Goal: Information Seeking & Learning: Learn about a topic

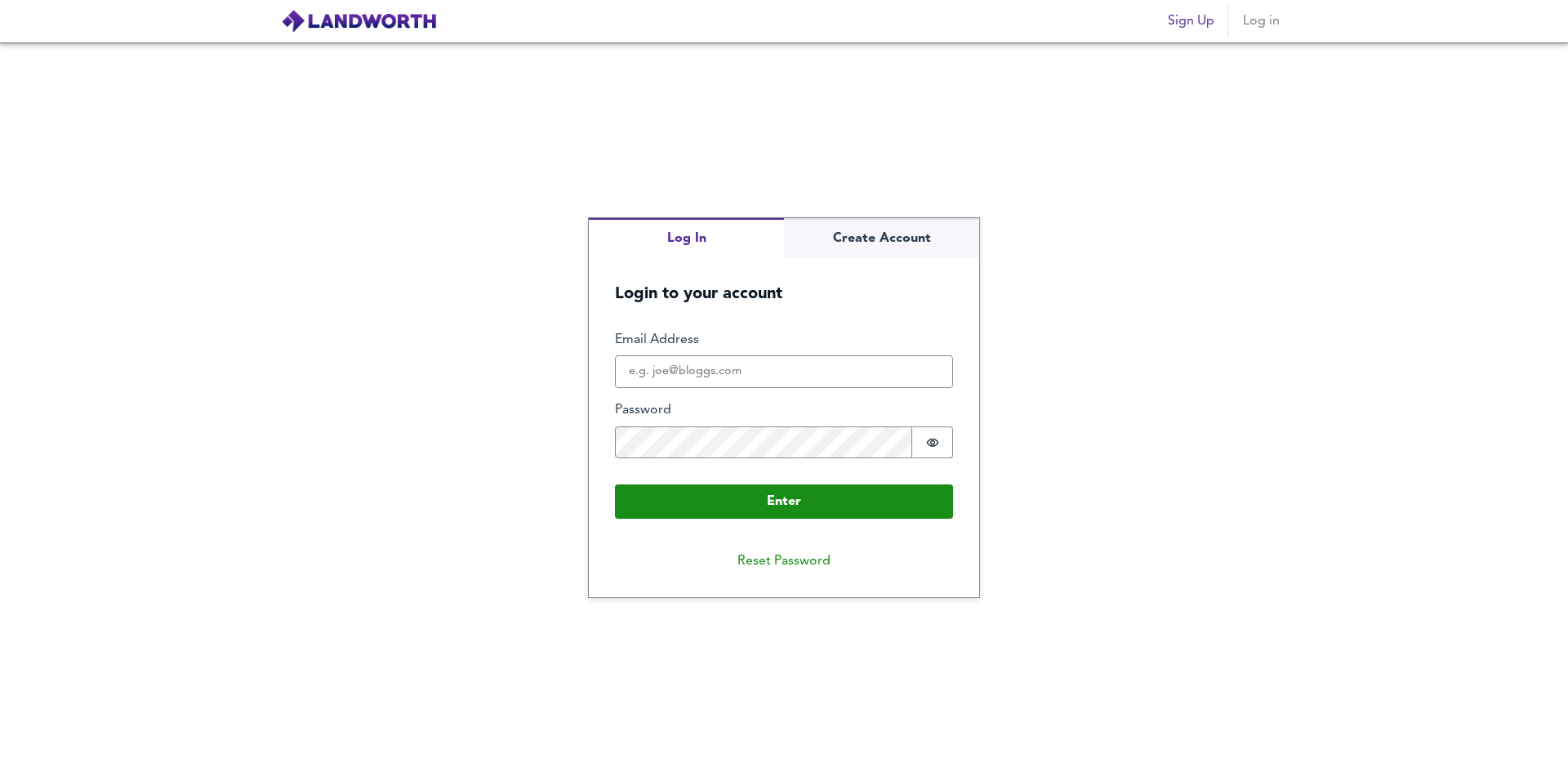
type input "[EMAIL_ADDRESS][DOMAIN_NAME]"
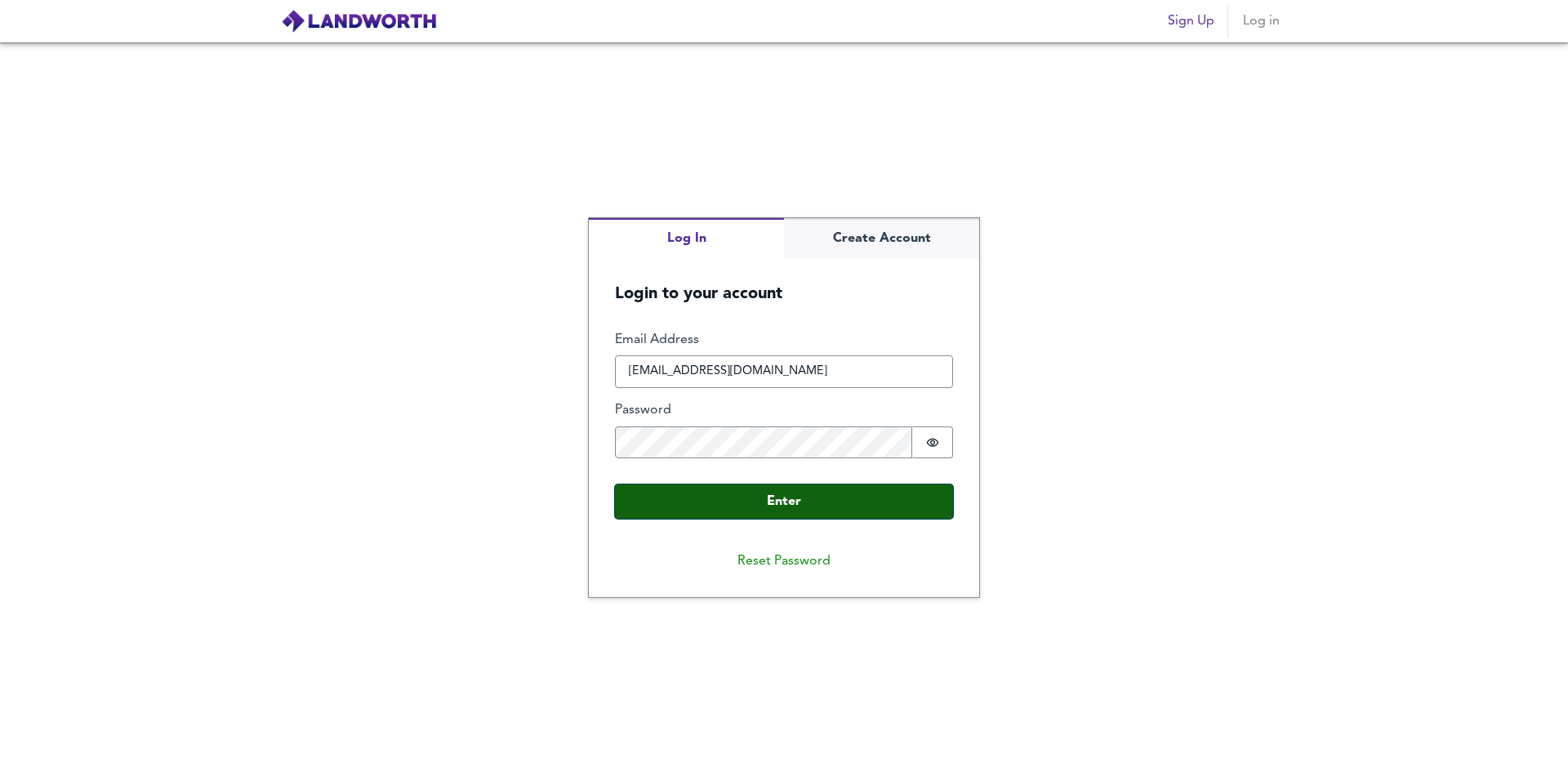
click at [779, 496] on button "Enter" at bounding box center [784, 501] width 338 height 35
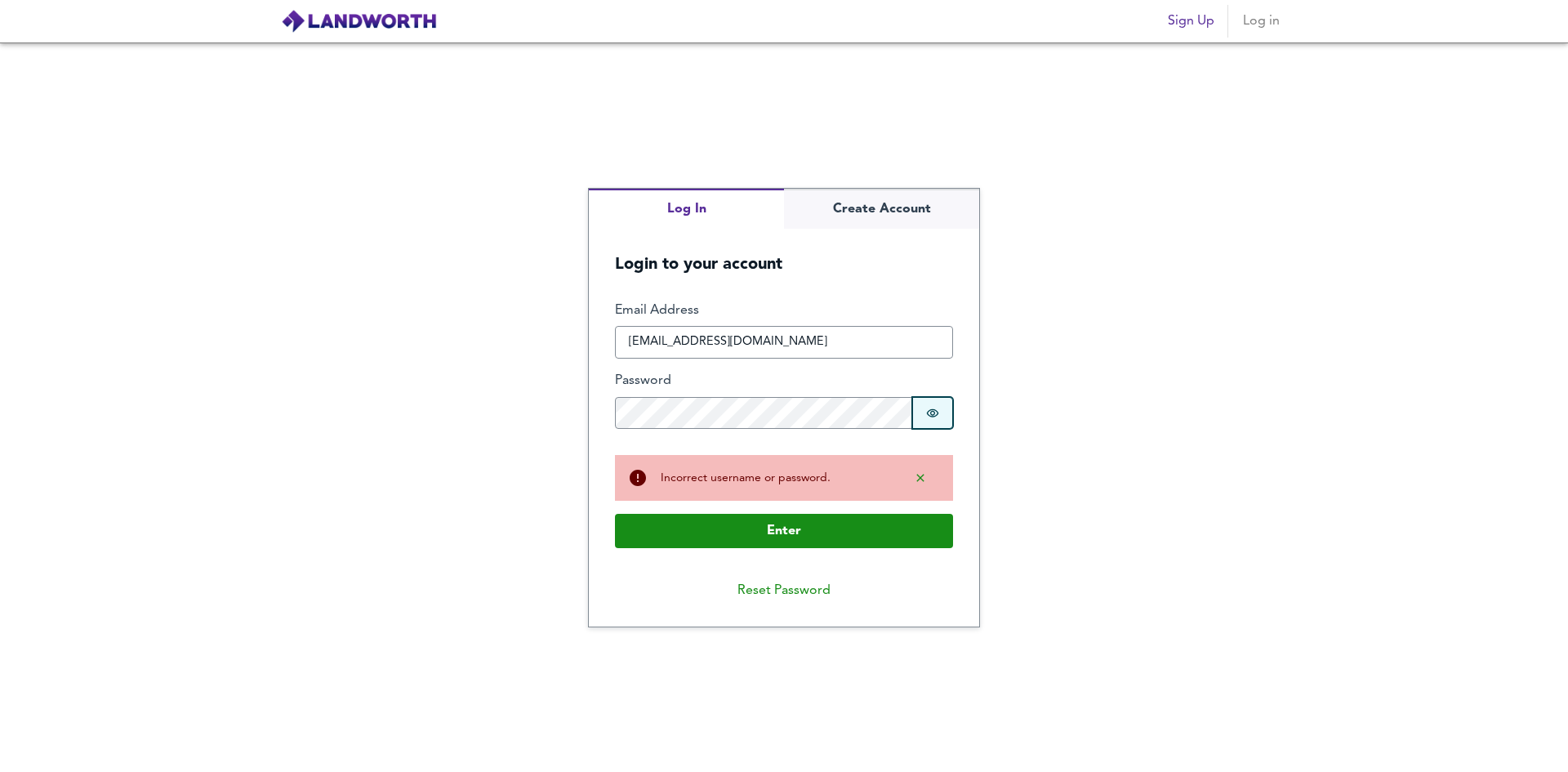
click at [929, 409] on icon "Show password" at bounding box center [933, 414] width 13 height 13
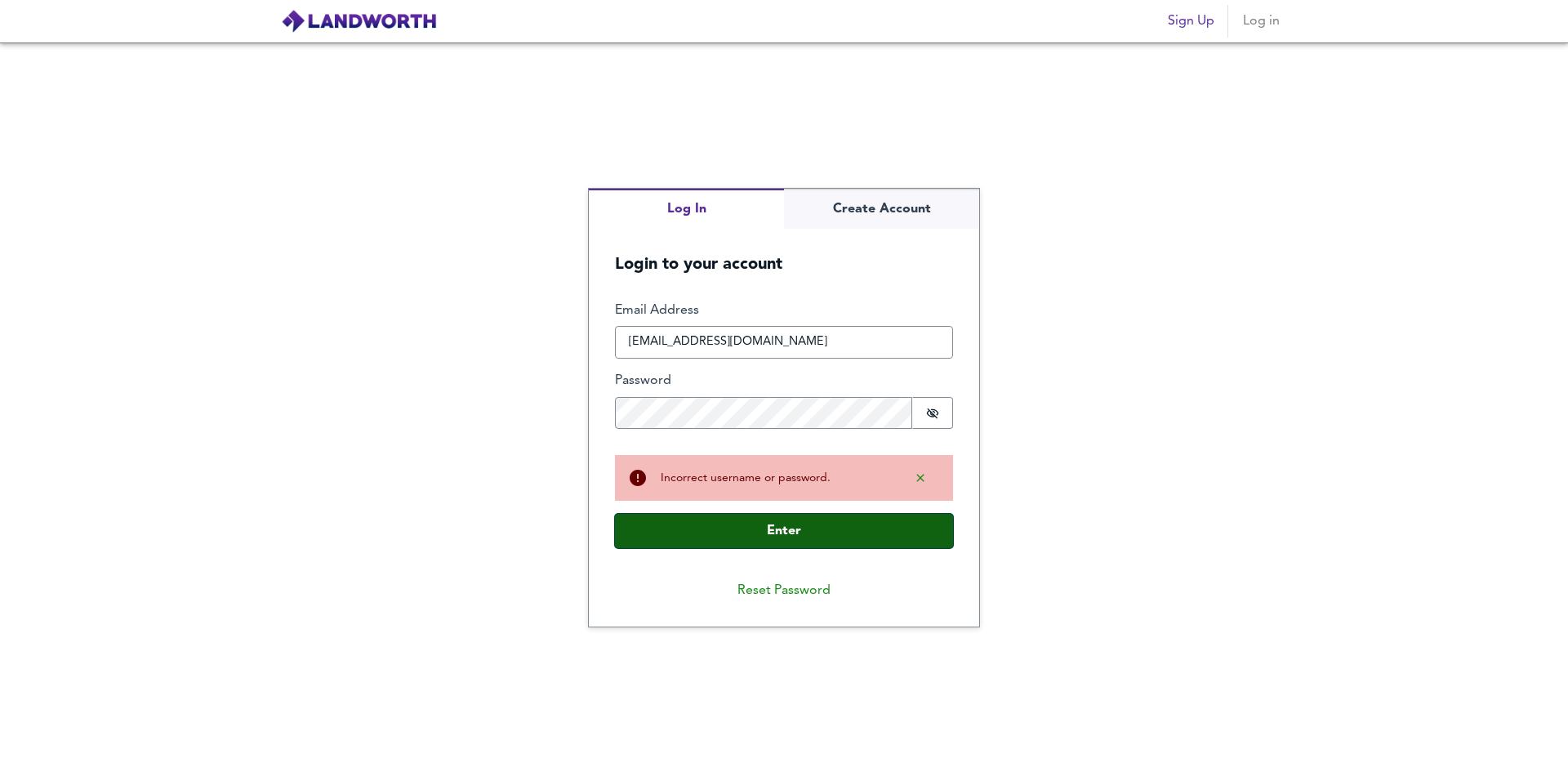
click at [796, 536] on button "Enter" at bounding box center [784, 530] width 338 height 35
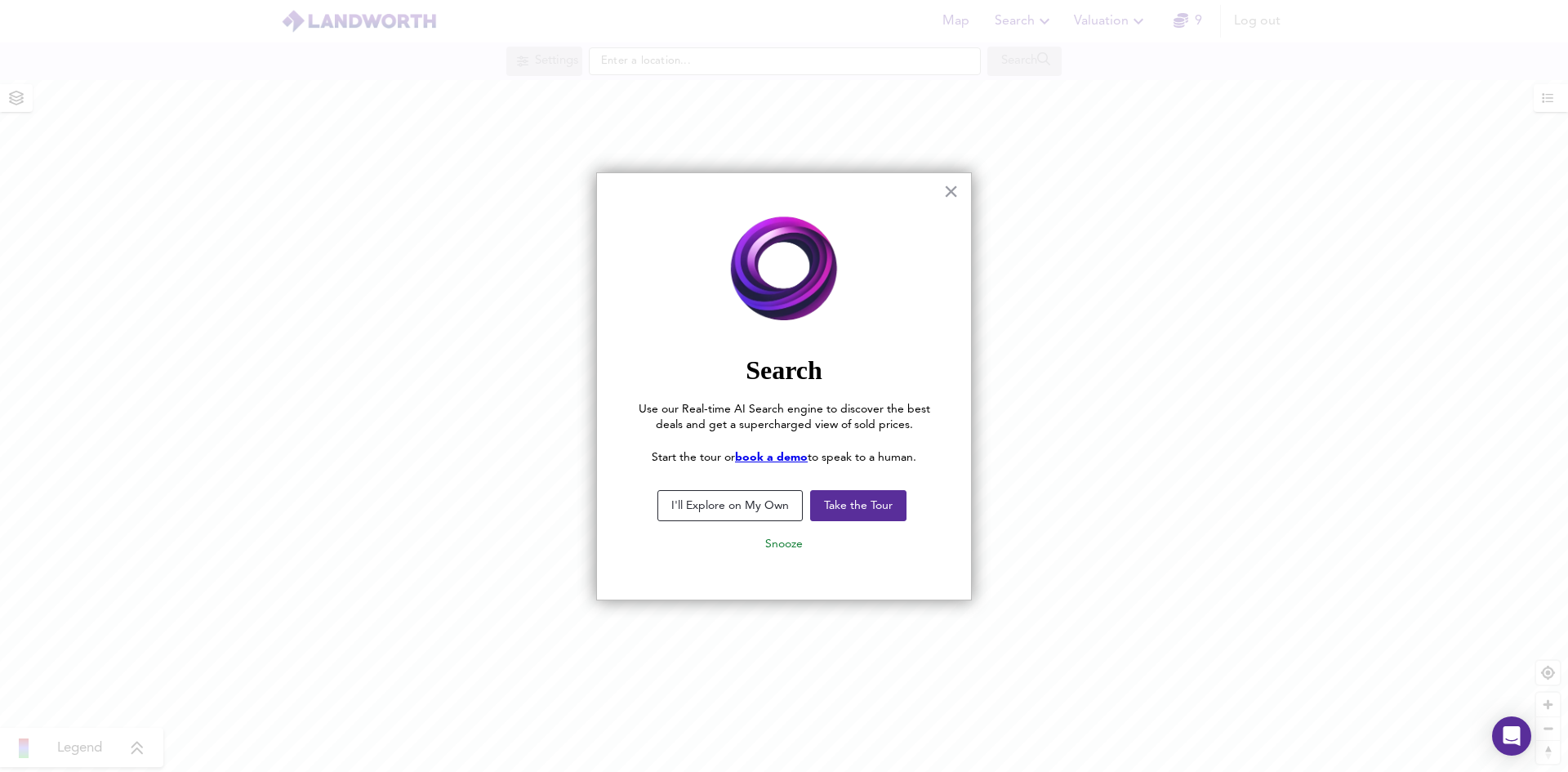
click at [754, 502] on button "I'll Explore on My Own" at bounding box center [730, 505] width 146 height 31
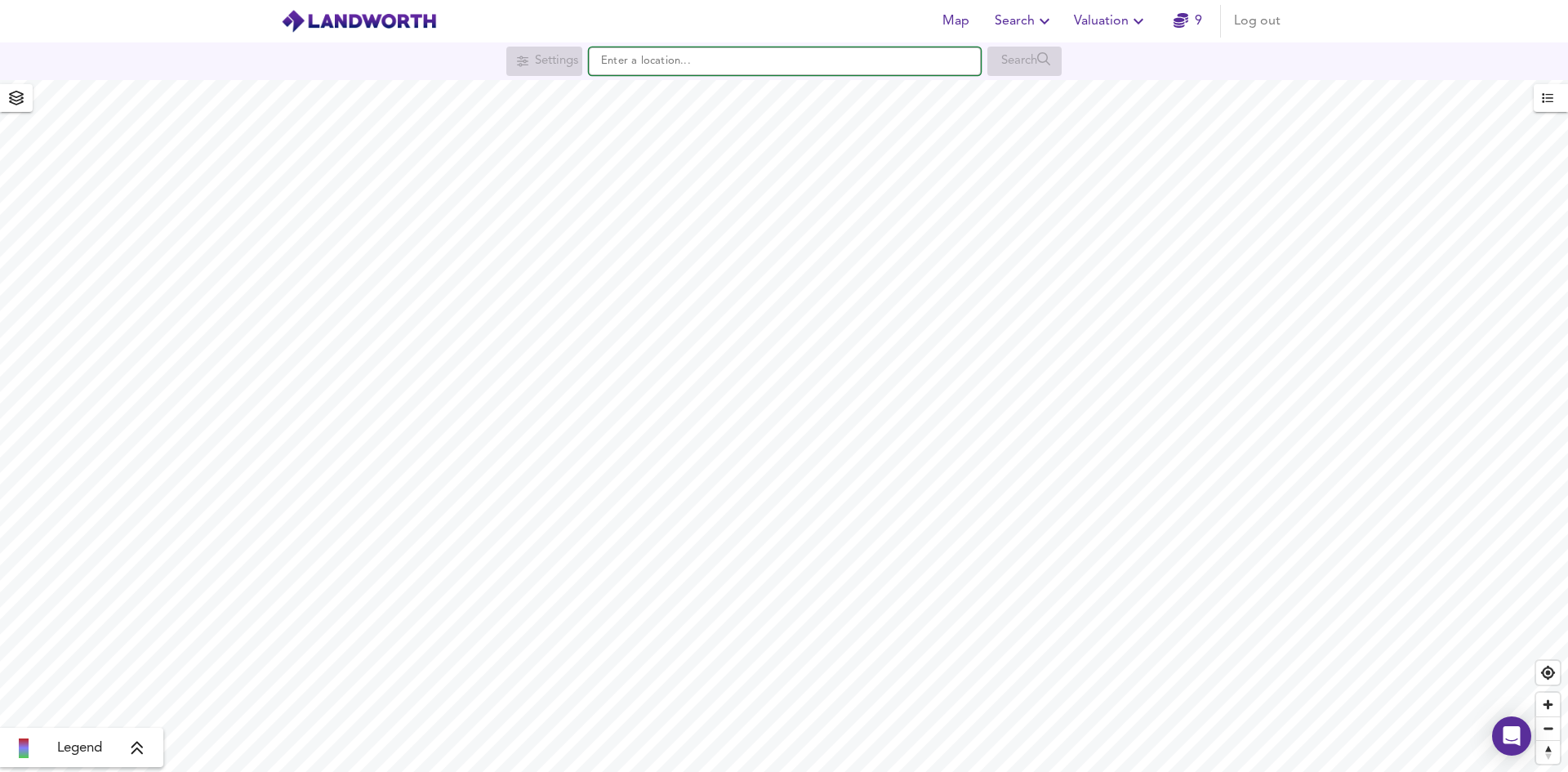
click at [724, 63] on input "text" at bounding box center [785, 62] width 392 height 28
click at [699, 62] on input "text" at bounding box center [785, 62] width 392 height 28
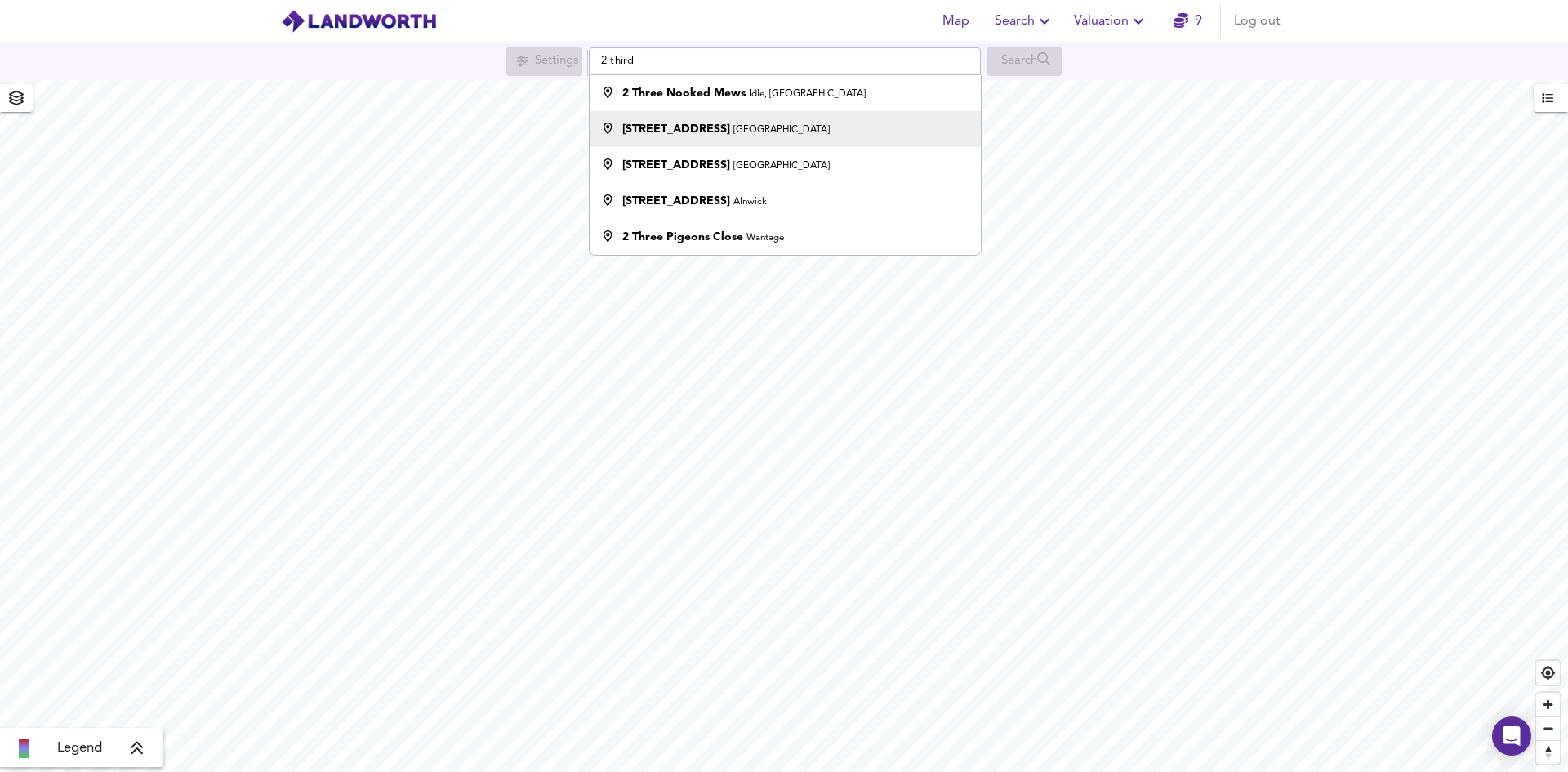
click at [684, 130] on strong "2 Third Avenue" at bounding box center [676, 129] width 107 height 11
type input "2 Third Avenue, Plymouth"
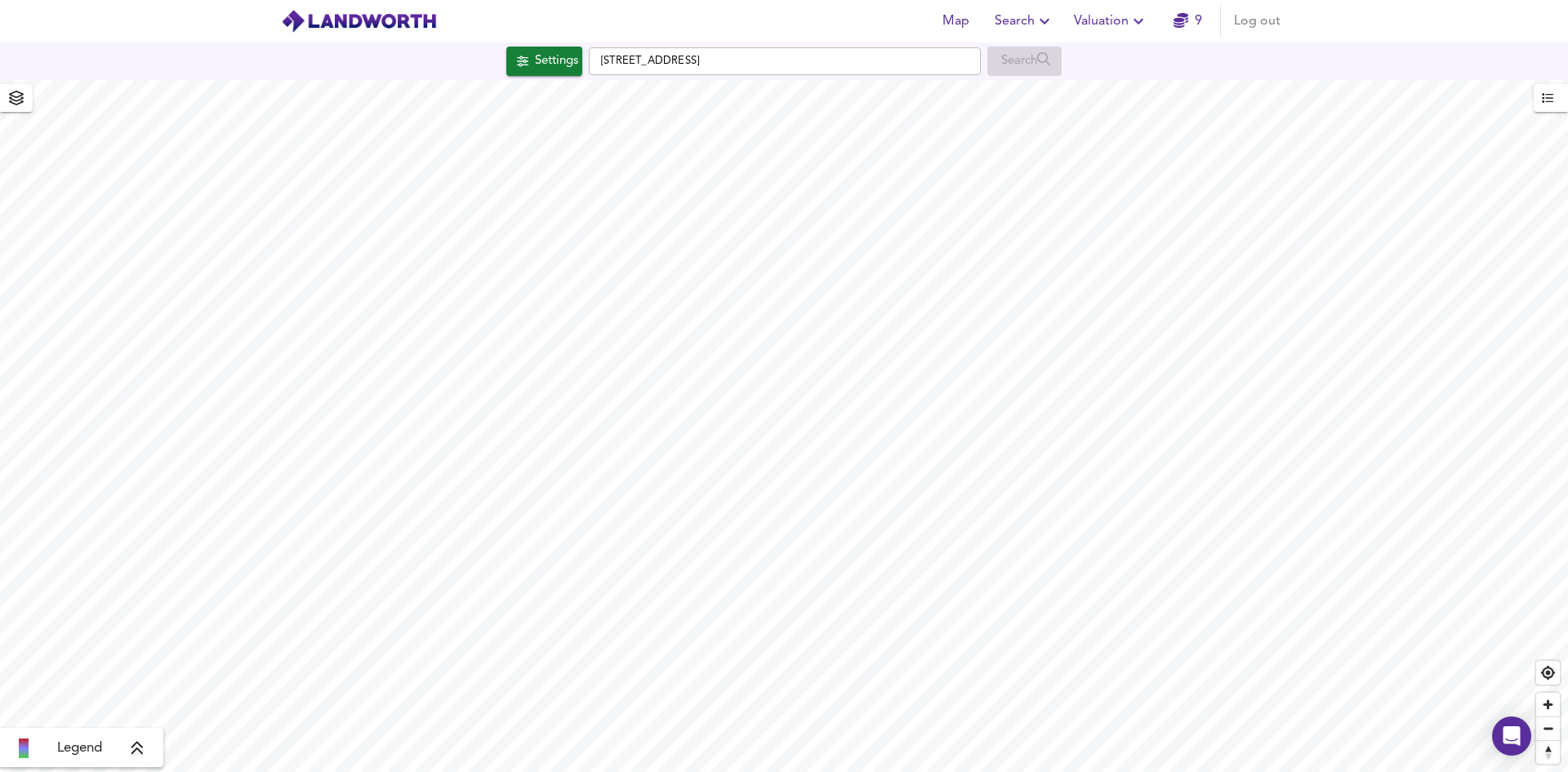
checkbox input "false"
checkbox input "true"
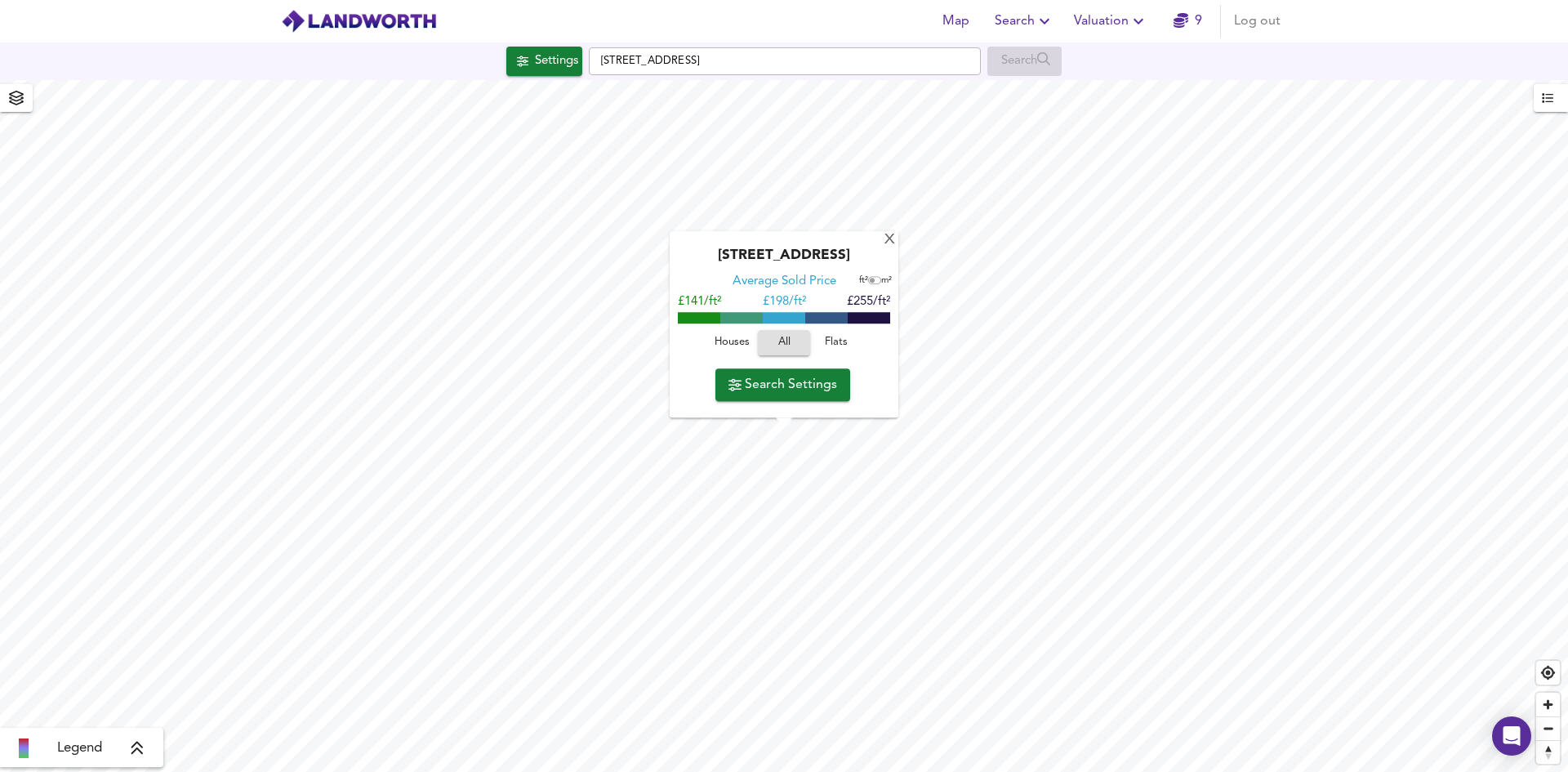
click at [800, 384] on span "Search Settings" at bounding box center [783, 385] width 108 height 22
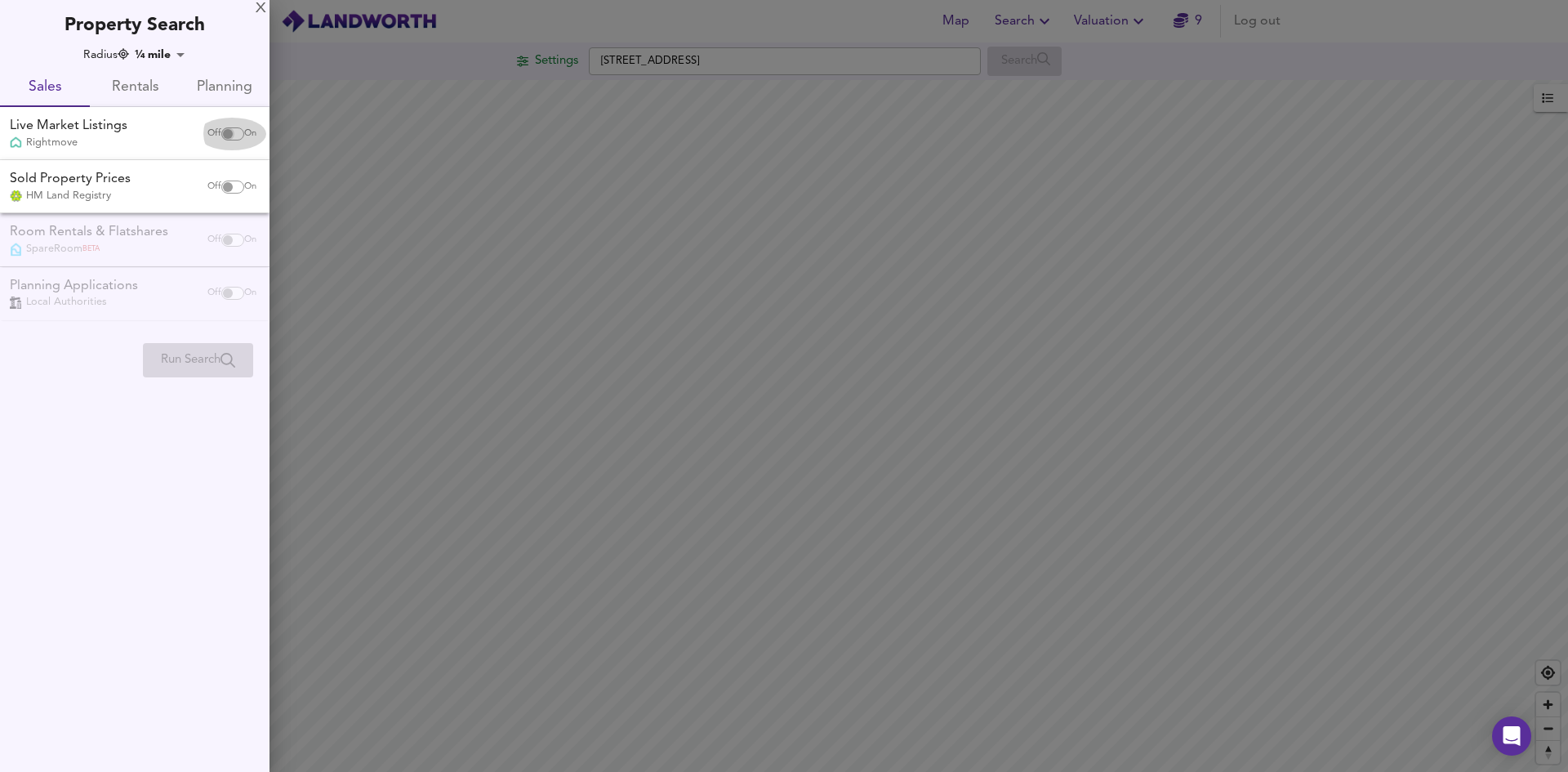
click at [232, 133] on input "checkbox" at bounding box center [228, 133] width 39 height 13
checkbox input "true"
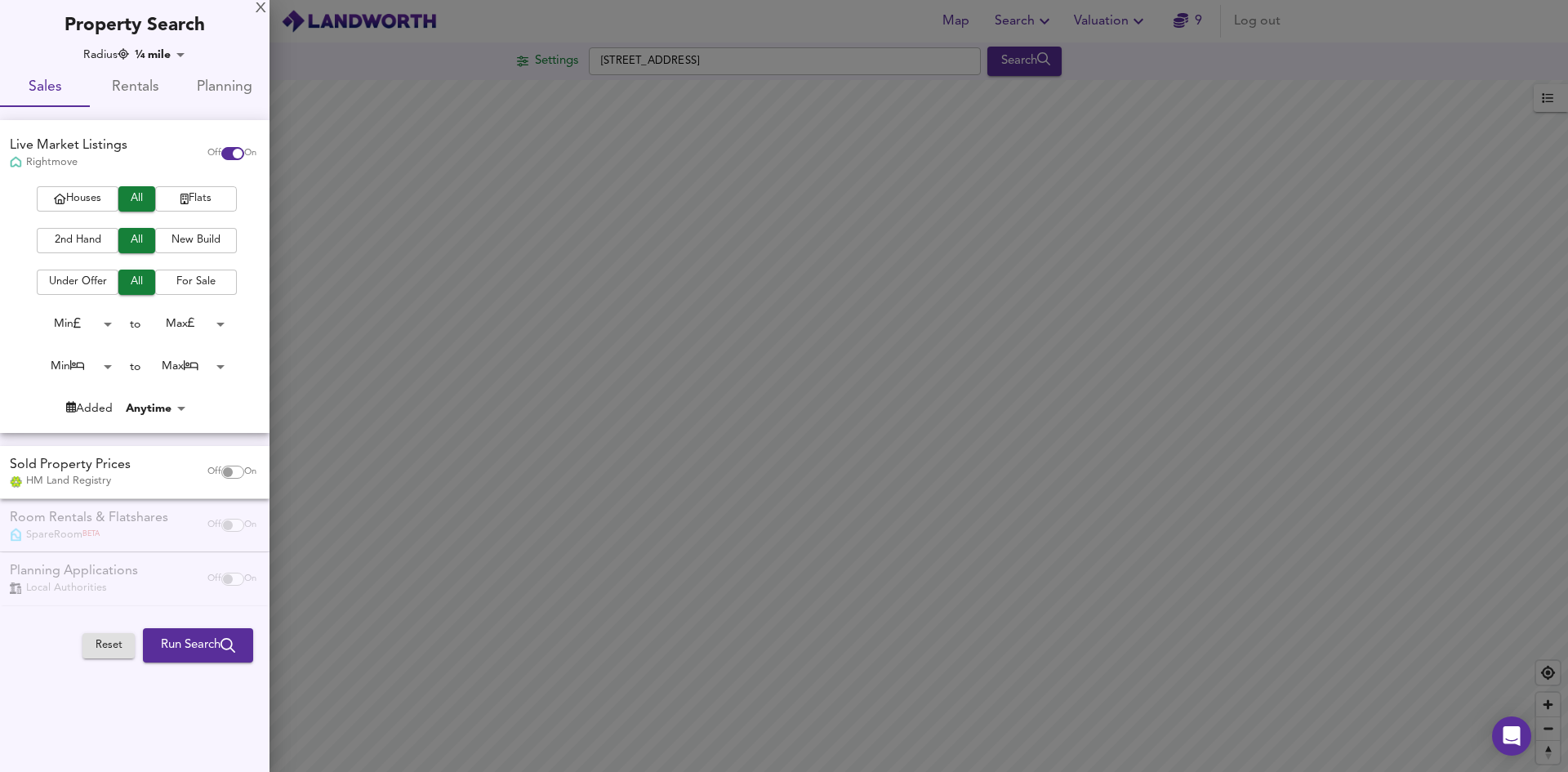
click at [199, 199] on span "Flats" at bounding box center [196, 199] width 65 height 19
click at [86, 242] on span "2nd Hand" at bounding box center [78, 241] width 65 height 19
click at [225, 470] on input "checkbox" at bounding box center [228, 472] width 39 height 13
checkbox input "true"
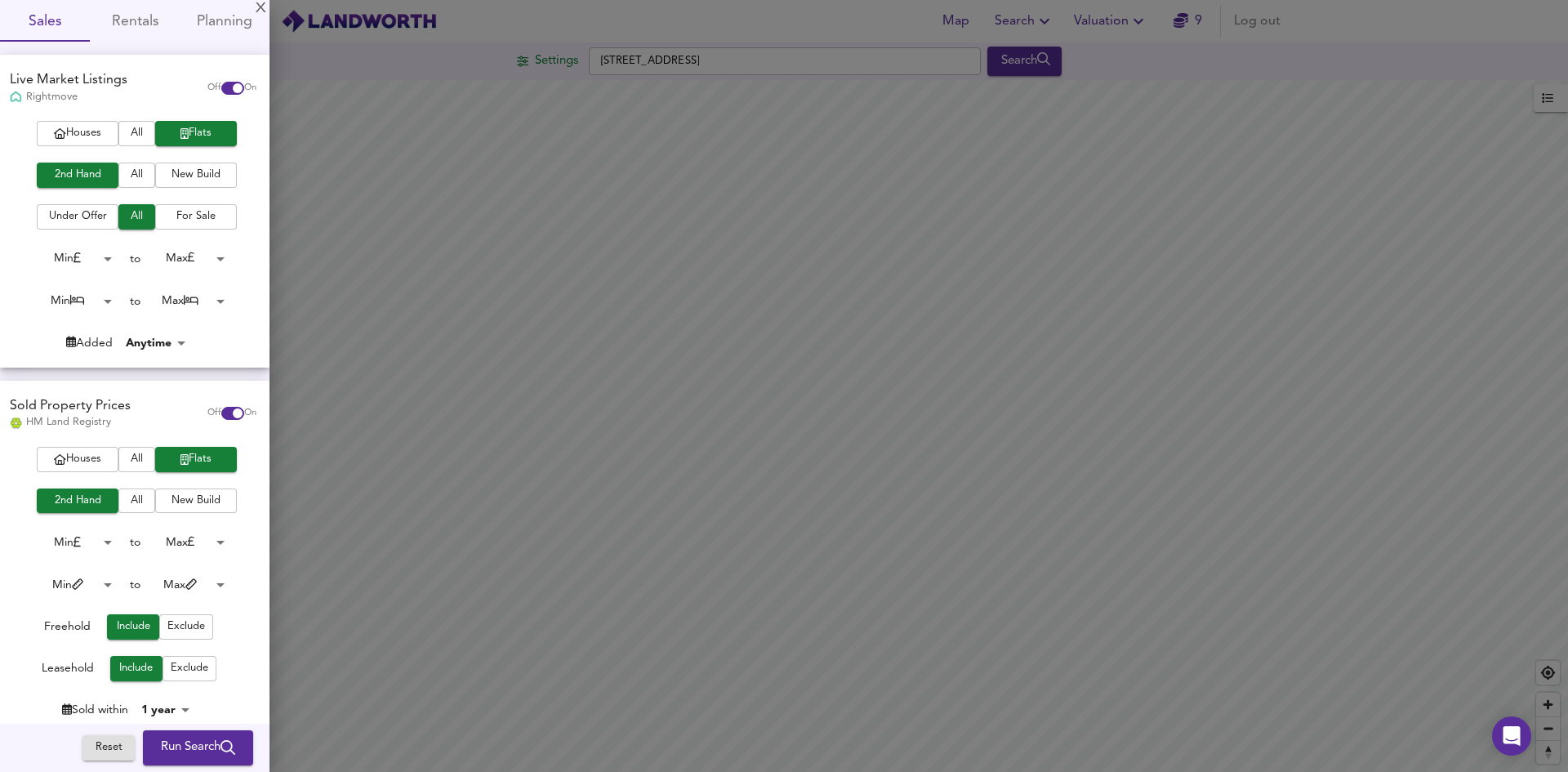
scroll to position [49, 0]
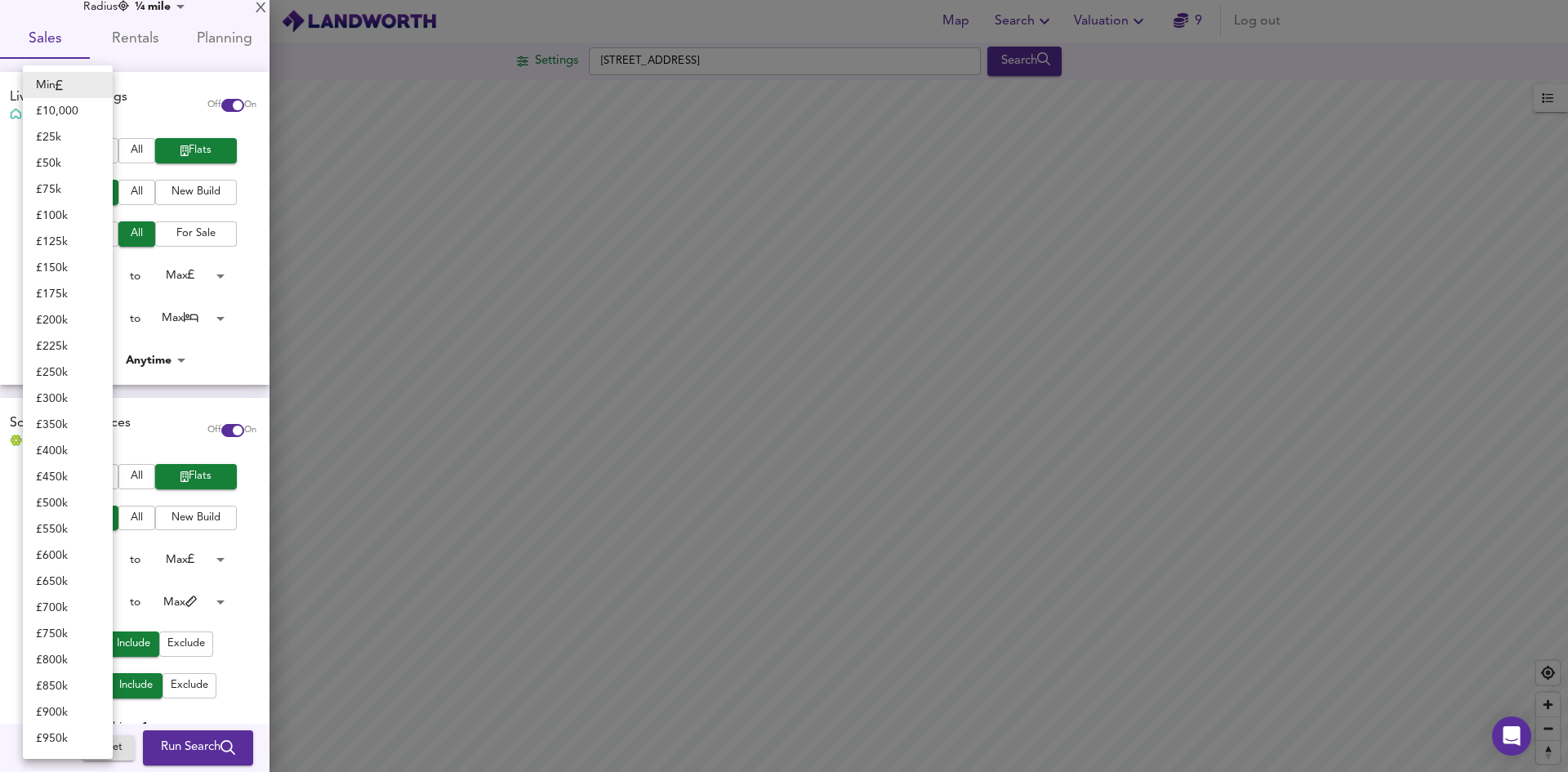
click at [100, 277] on body "Map Search Valuation 9 Log out Settings 2 Third Avenue, Plymouth Search Legend …" at bounding box center [784, 386] width 1568 height 772
click at [59, 244] on li "£ 125k" at bounding box center [67, 242] width 90 height 26
type input "125000"
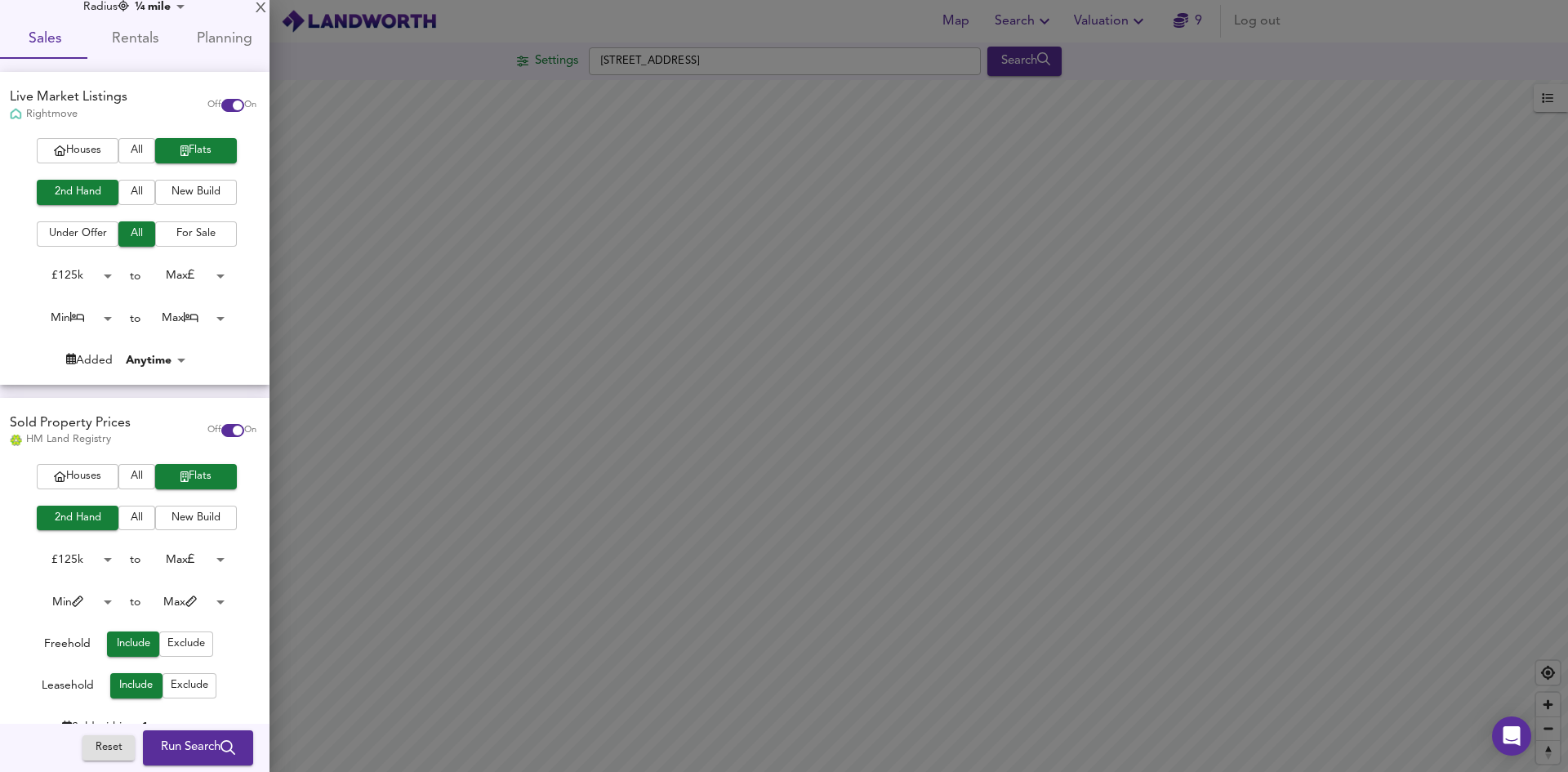
click at [213, 274] on body "Map Search Valuation 9 Log out Settings 2 Third Avenue, Plymouth Search Legend …" at bounding box center [784, 386] width 1568 height 772
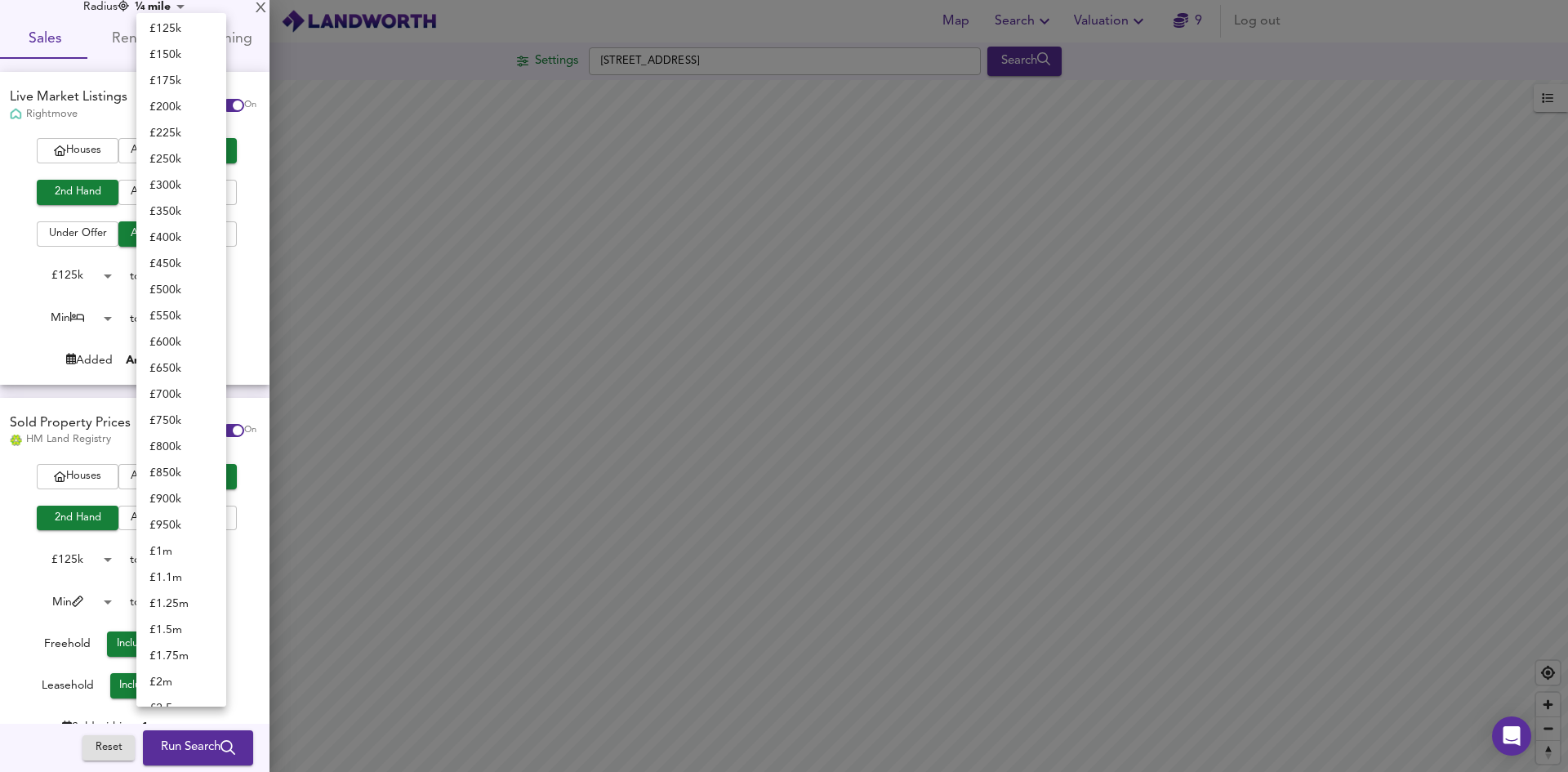
scroll to position [0, 0]
click at [168, 211] on li "£ 350k" at bounding box center [181, 216] width 90 height 26
type input "350000"
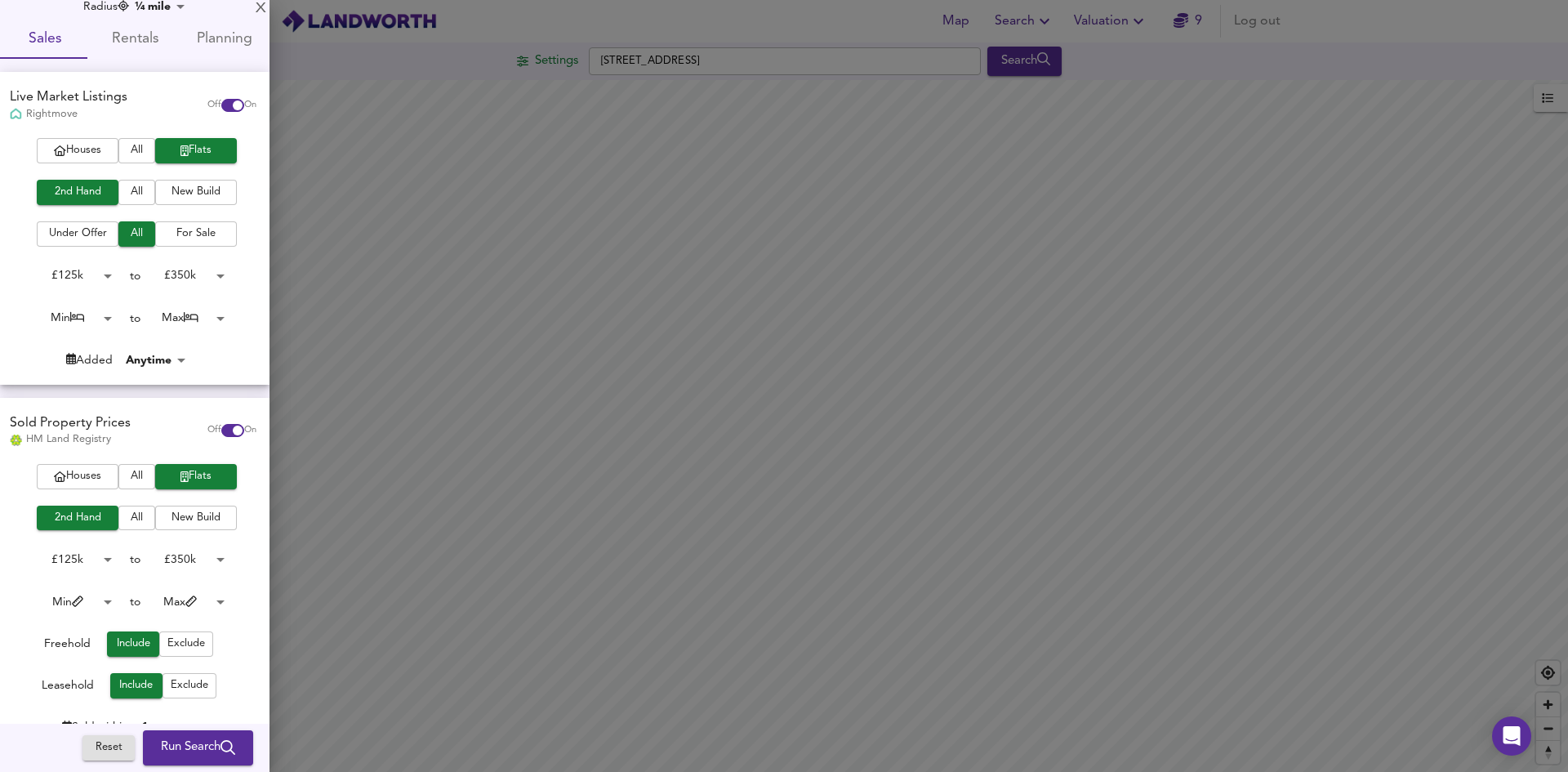
click at [105, 317] on body "Map Search Valuation 9 Log out Settings 2 Third Avenue, Plymouth Search Legend …" at bounding box center [784, 386] width 1568 height 772
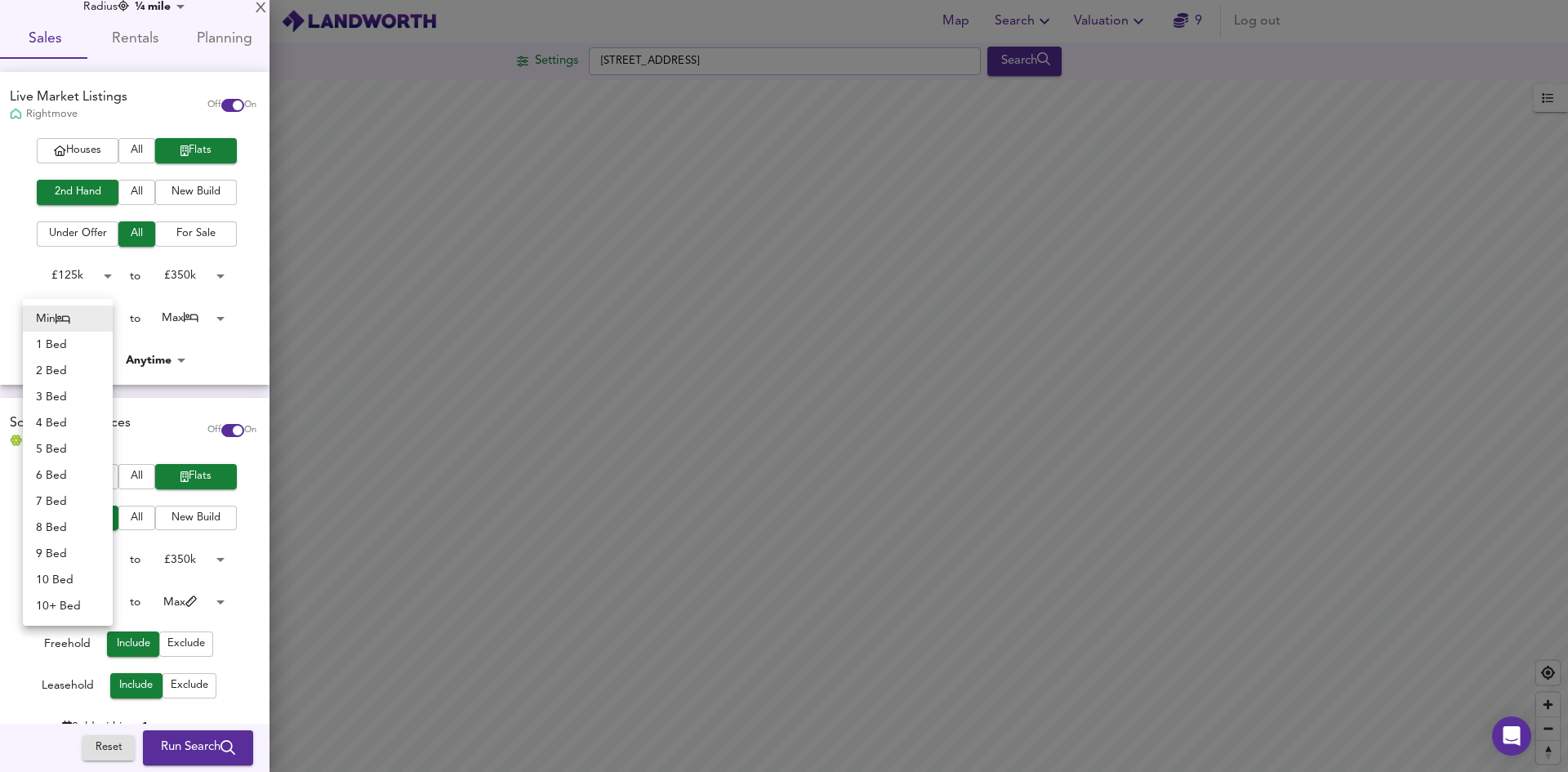
click at [70, 392] on li "3 Bed" at bounding box center [67, 397] width 90 height 26
type input "3"
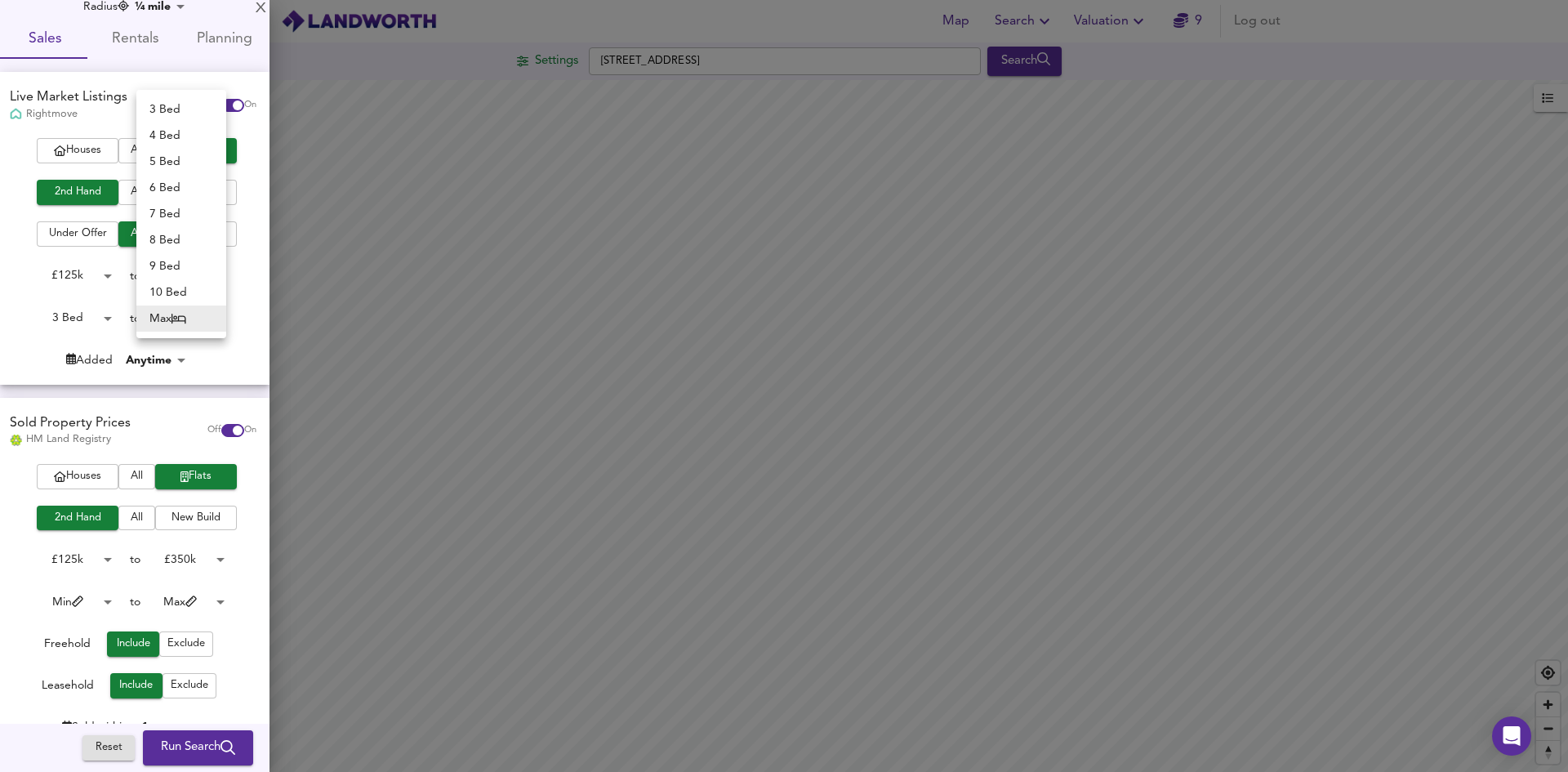
click at [218, 316] on body "Map Search Valuation 9 Log out Settings 2 Third Avenue, Plymouth Search Legend …" at bounding box center [784, 386] width 1568 height 772
click at [175, 158] on li "5 Bed" at bounding box center [181, 161] width 90 height 26
type input "5"
click at [240, 345] on div "Houses All Flats 2nd Hand All New Build Under Offer All For Sale £ 125k 125000 …" at bounding box center [134, 260] width 270 height 246
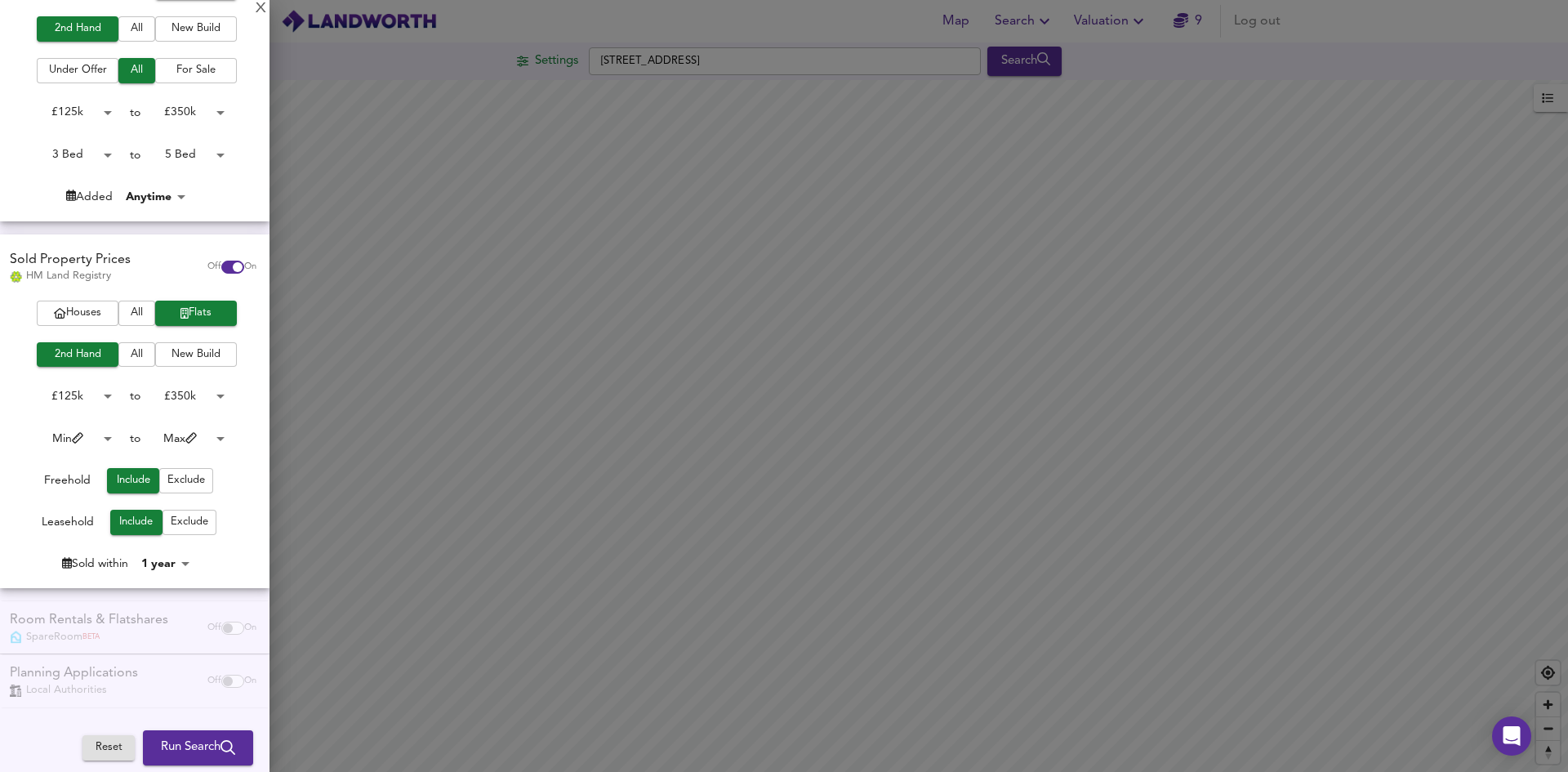
scroll to position [130, 0]
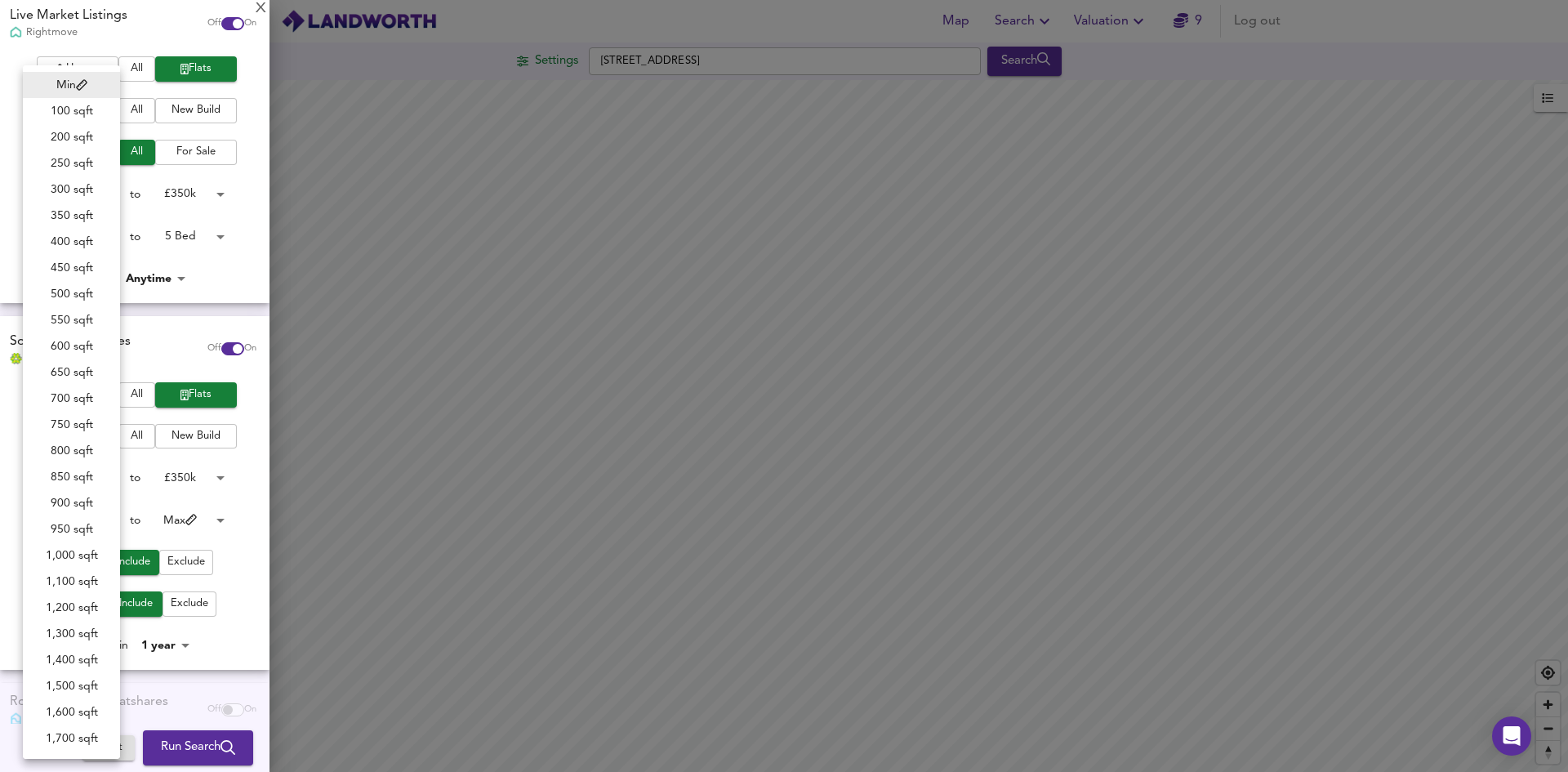
click at [102, 518] on body "Map Search Valuation 9 Log out Settings 2 Third Avenue, Plymouth Search Legend …" at bounding box center [784, 386] width 1568 height 772
click at [249, 459] on div at bounding box center [784, 386] width 1568 height 772
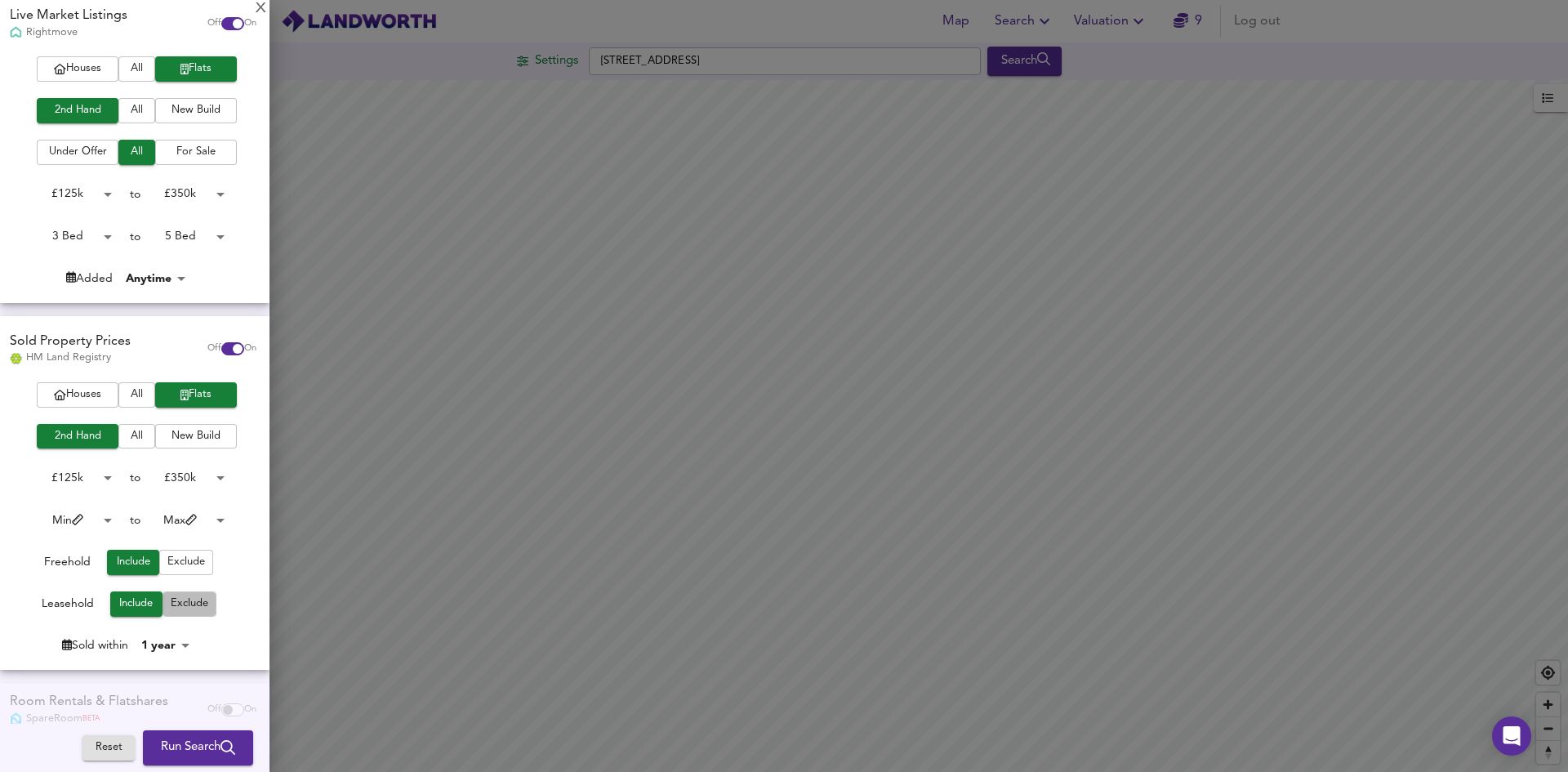
click at [189, 601] on span "Exclude" at bounding box center [190, 604] width 37 height 19
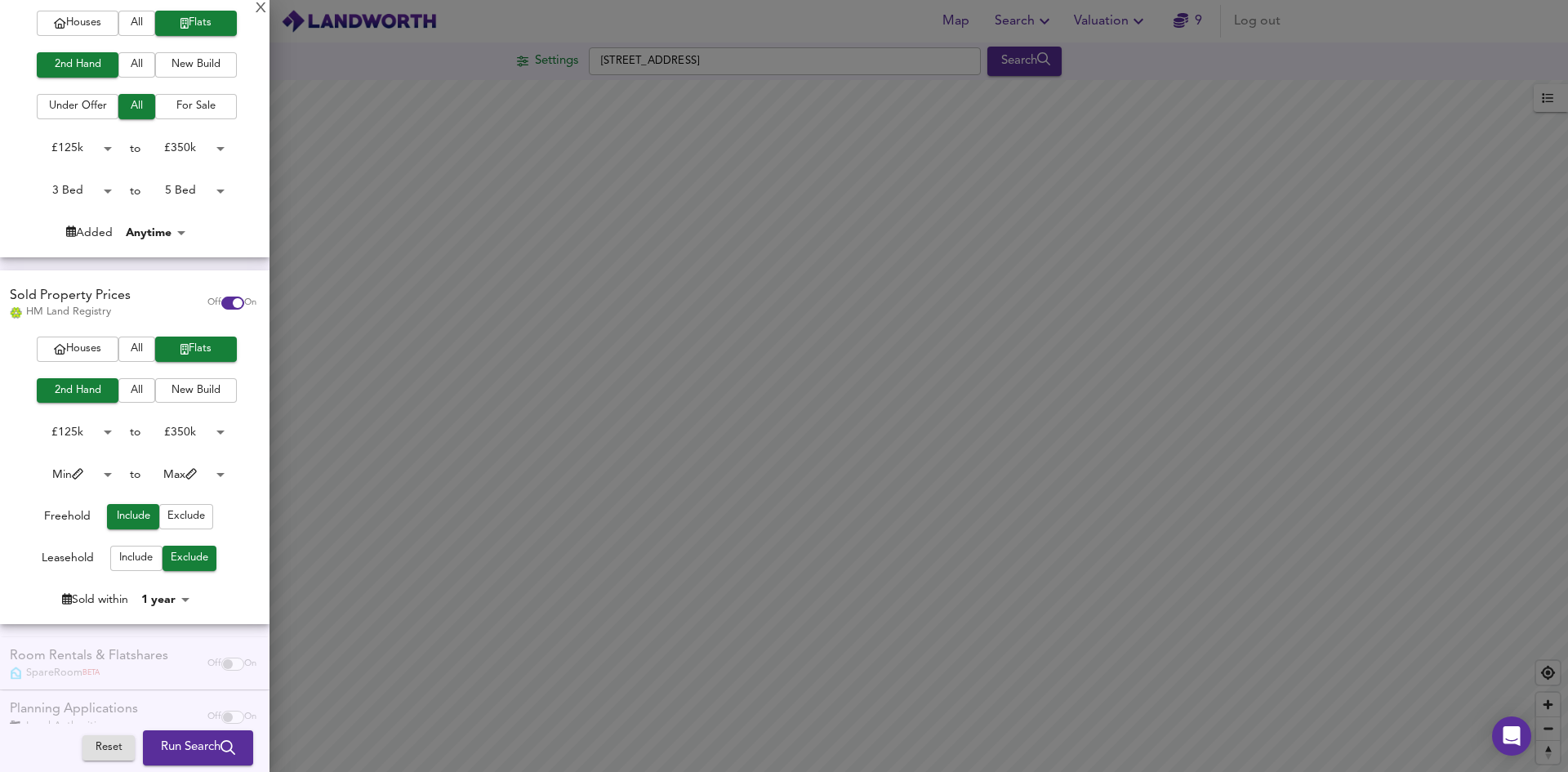
scroll to position [212, 0]
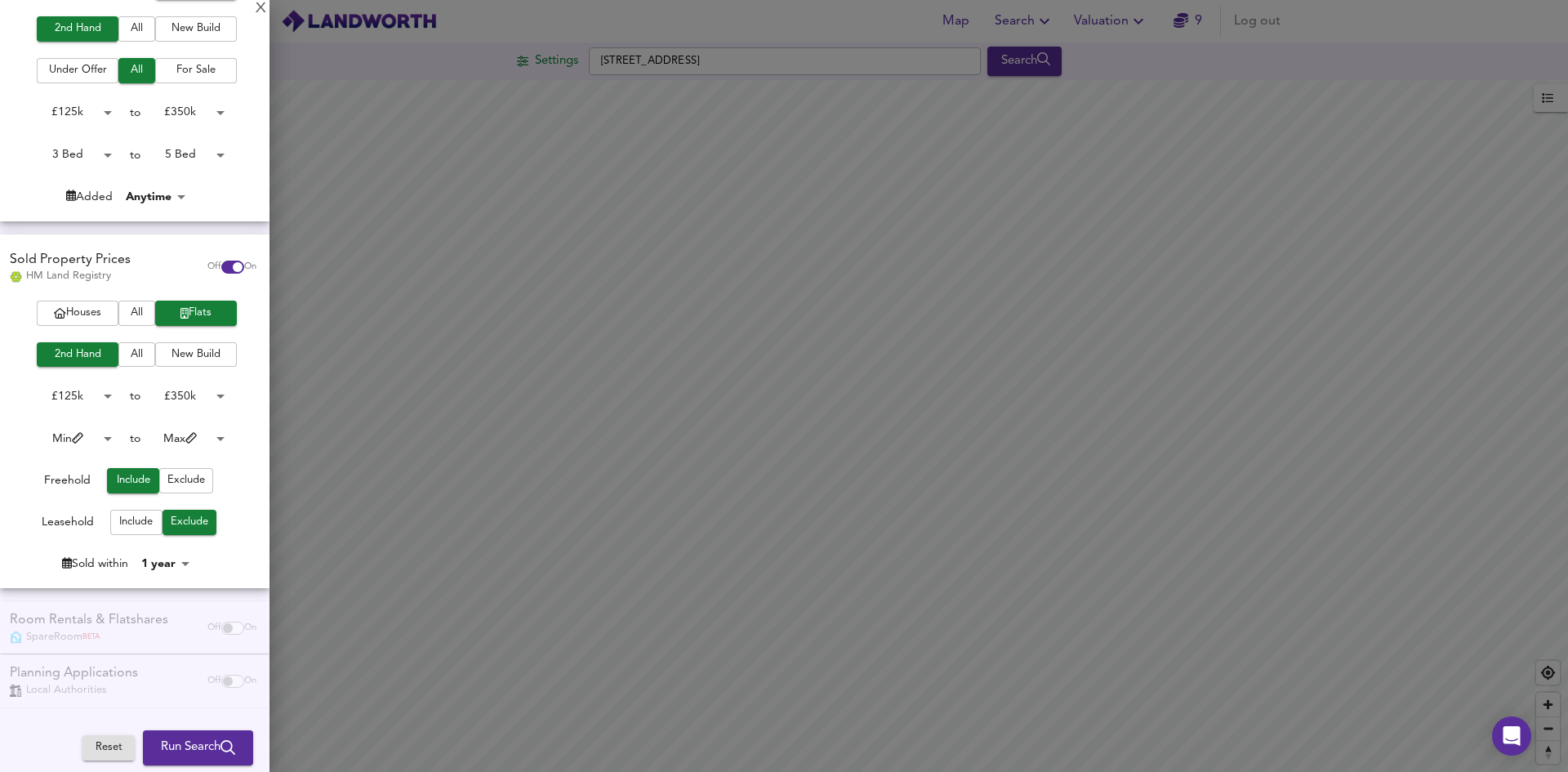
click at [186, 746] on span "Run Search" at bounding box center [198, 747] width 75 height 21
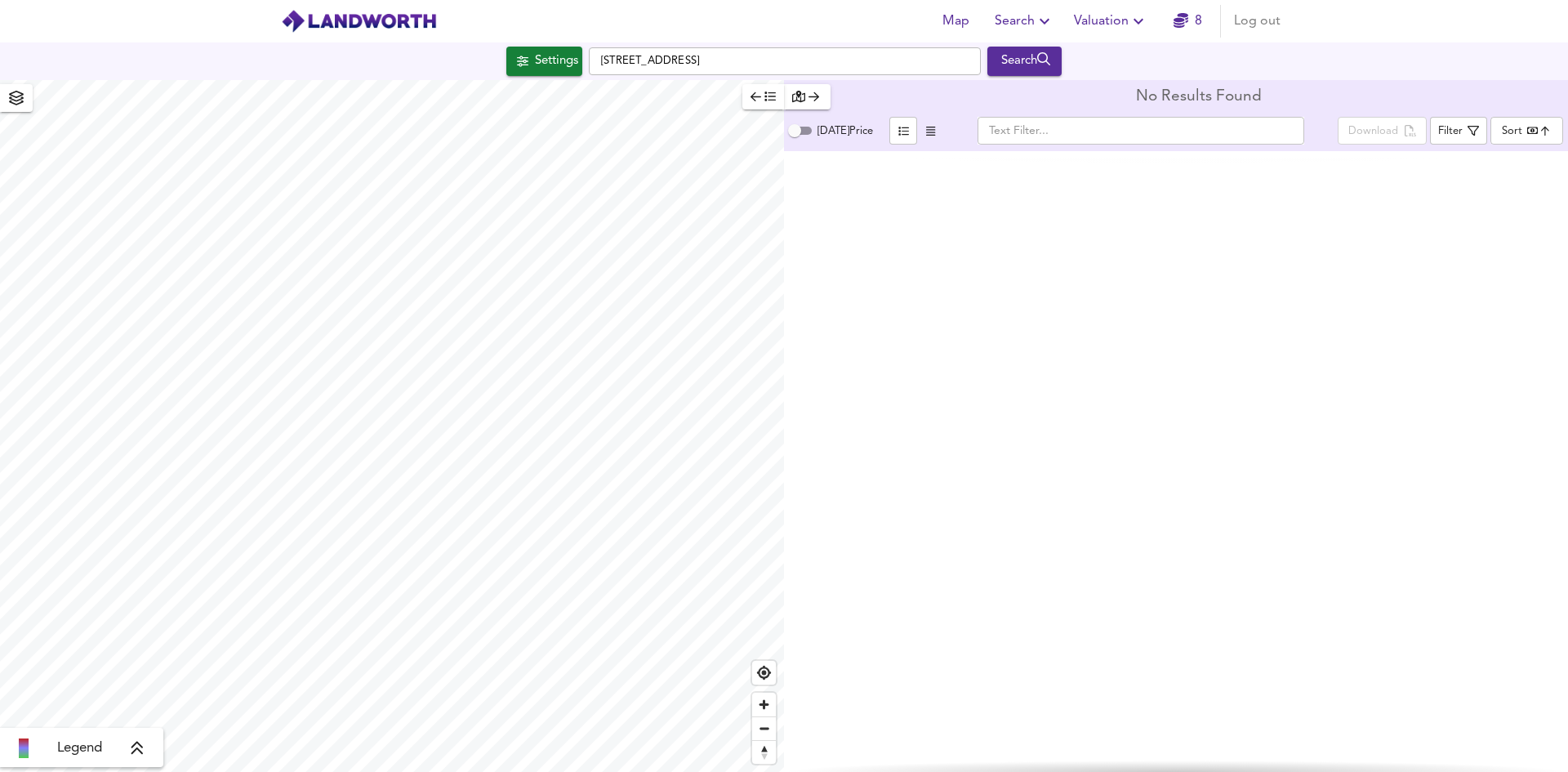
checkbox input "false"
checkbox input "true"
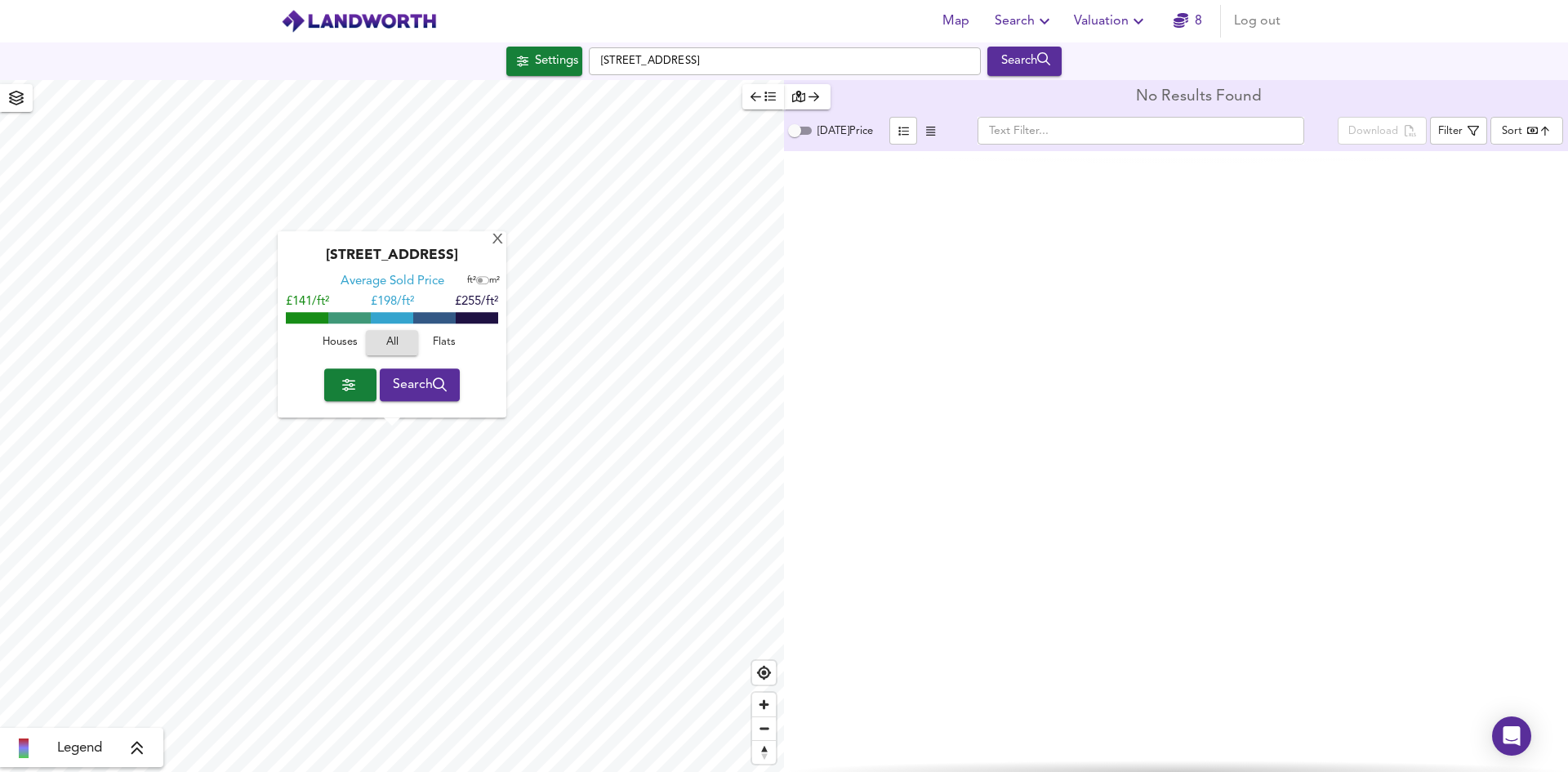
click at [349, 383] on icon "button" at bounding box center [349, 385] width 13 height 13
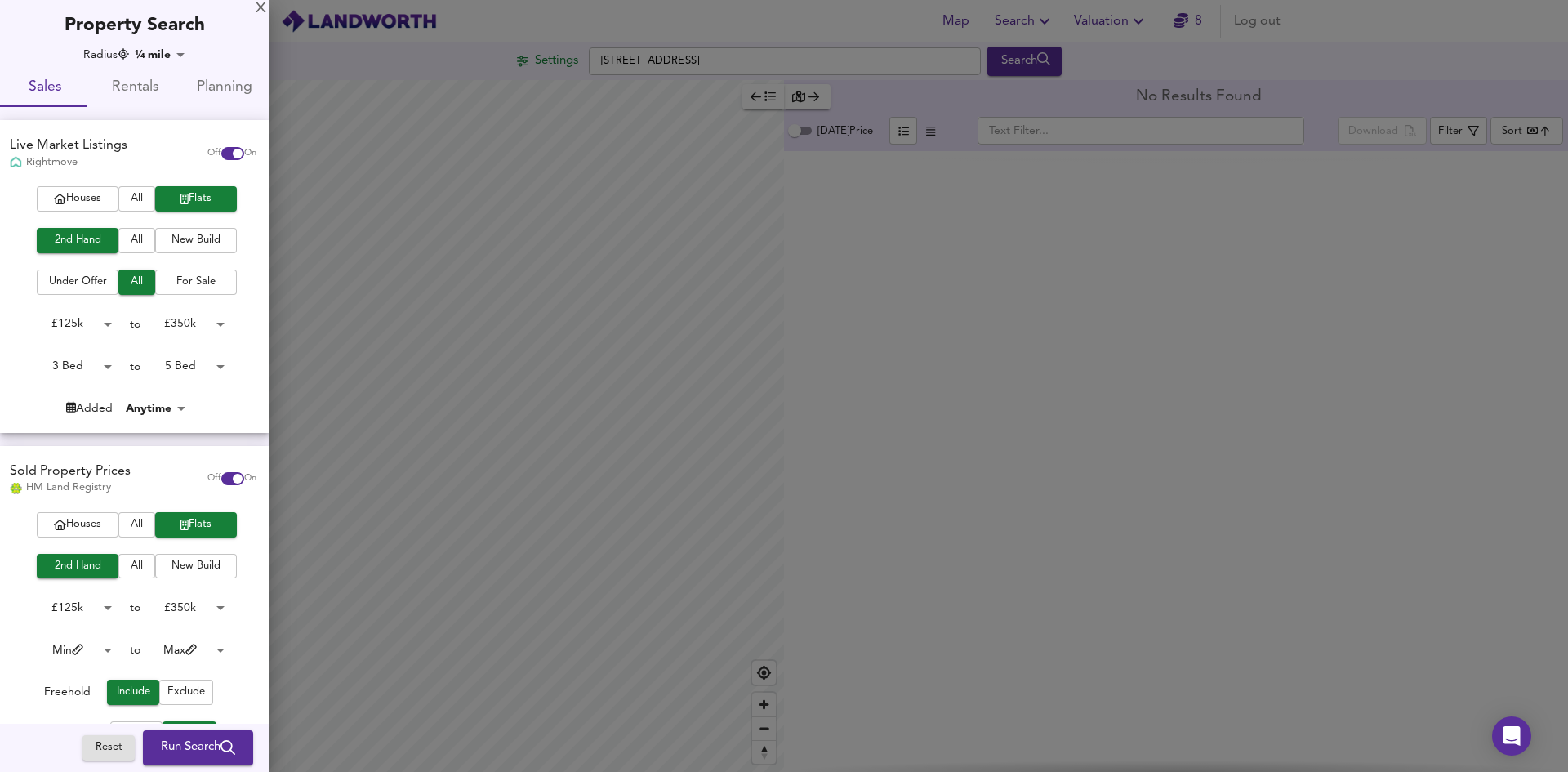
scroll to position [212, 0]
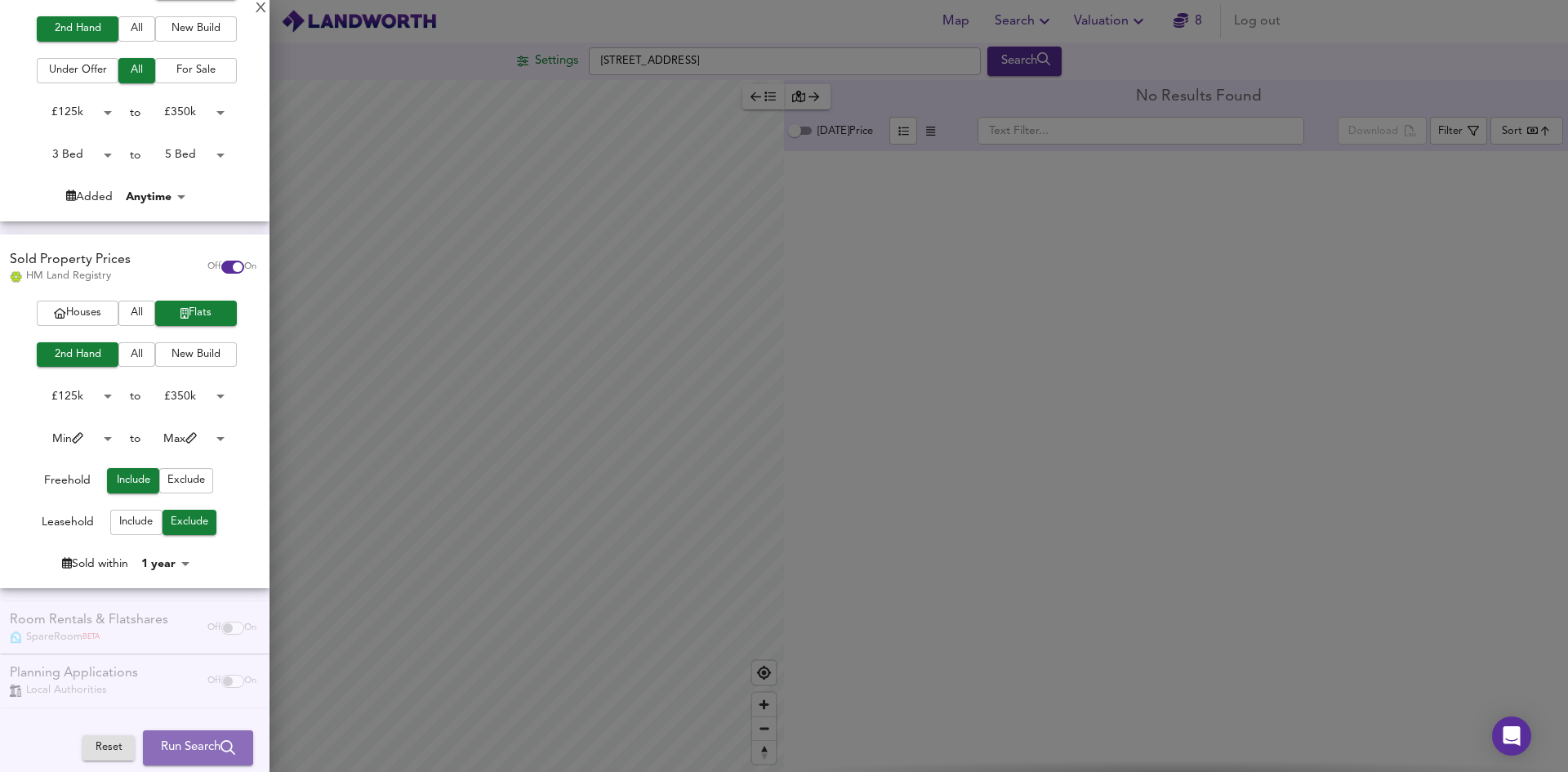
click at [179, 749] on span "Run Search" at bounding box center [198, 747] width 75 height 21
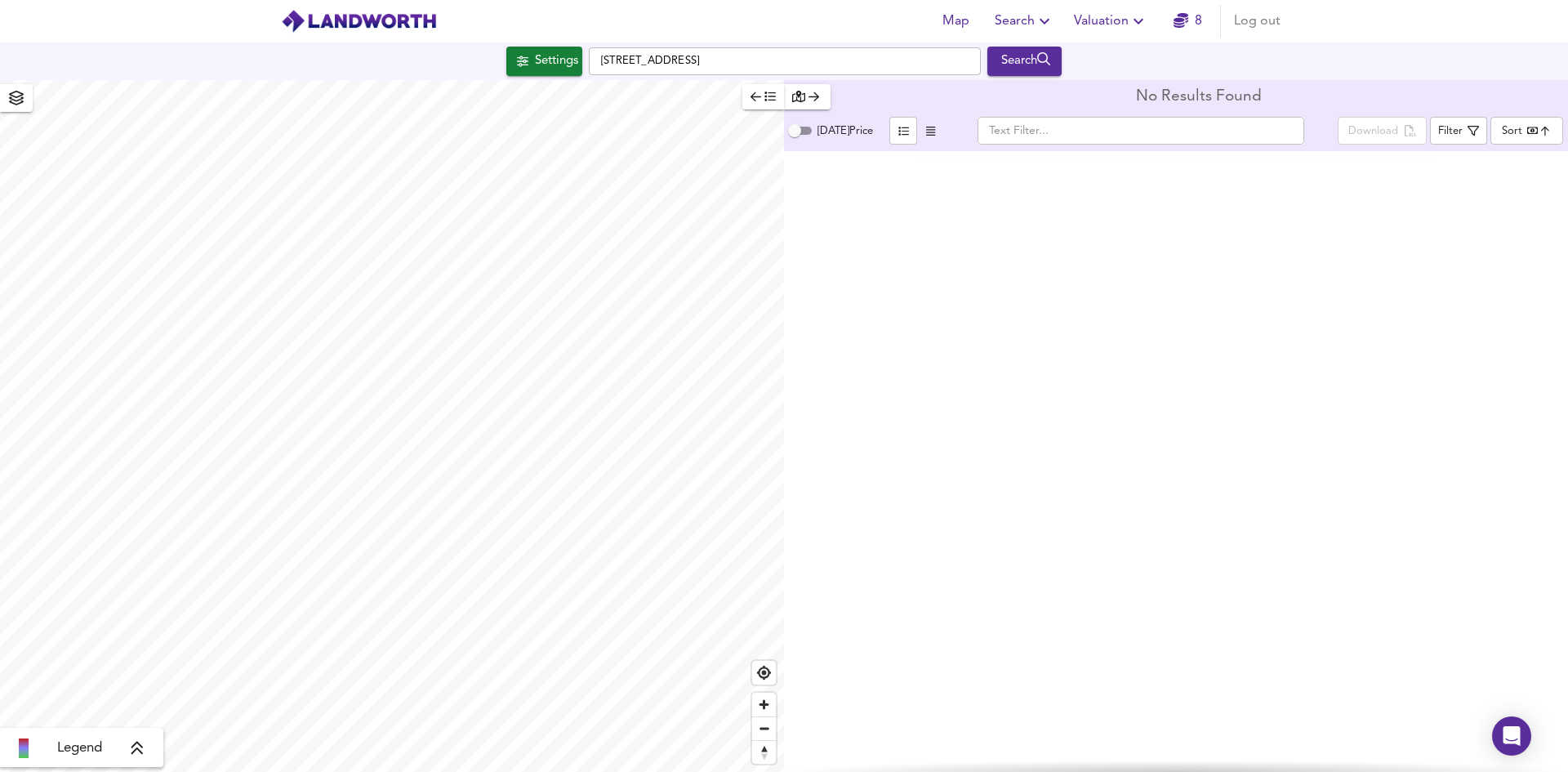
type input "cheapest"
